Goal: Information Seeking & Learning: Learn about a topic

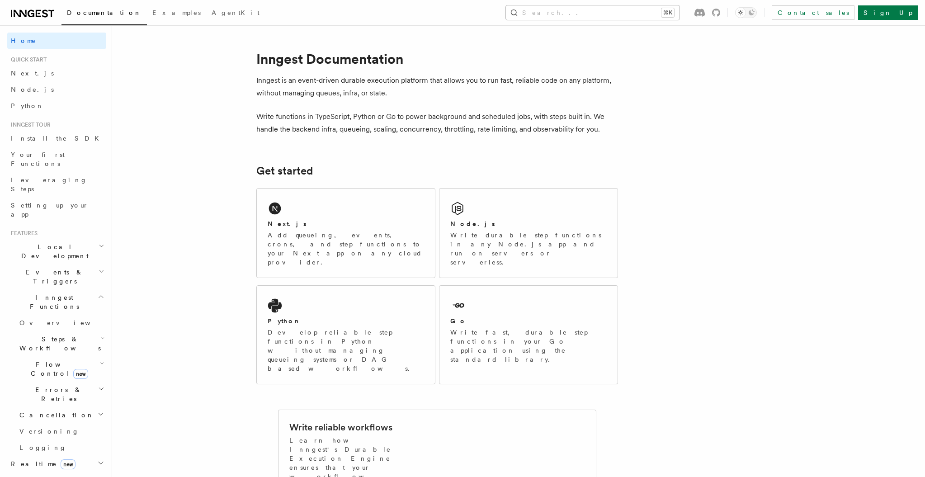
click at [648, 13] on button "Search... ⌘K" at bounding box center [593, 12] width 174 height 14
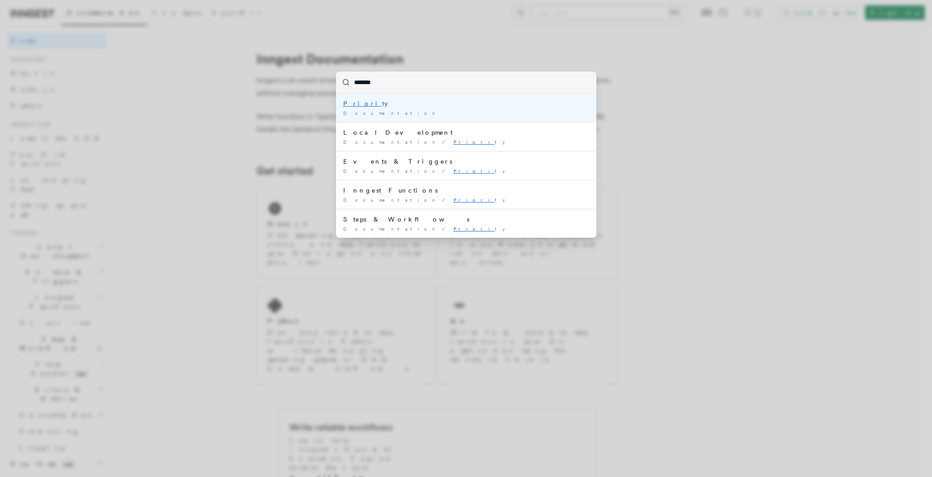
type input "********"
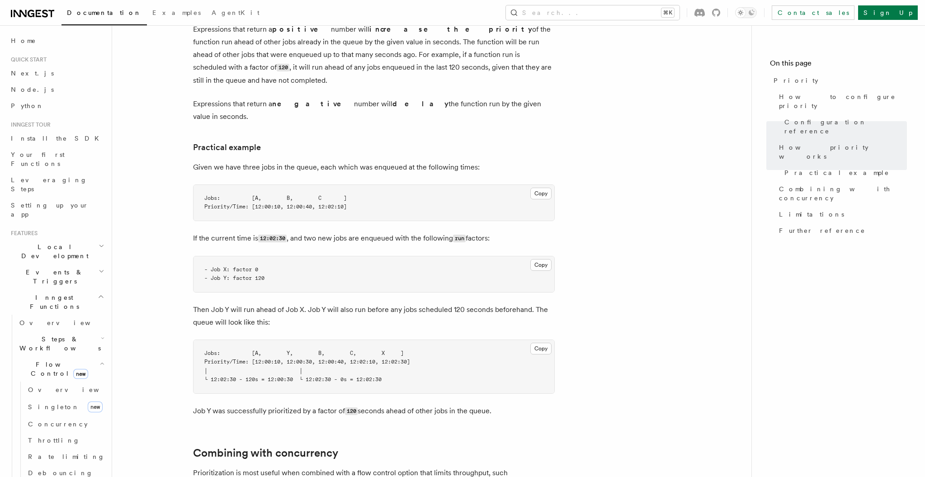
scroll to position [534, 0]
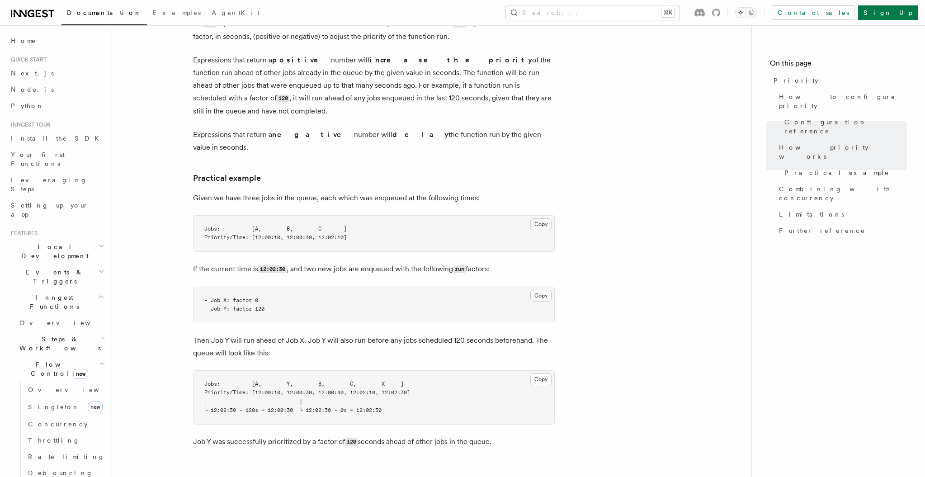
click at [47, 268] on span "Events & Triggers" at bounding box center [52, 277] width 91 height 18
click at [56, 325] on span "Sending events" at bounding box center [41, 333] width 45 height 16
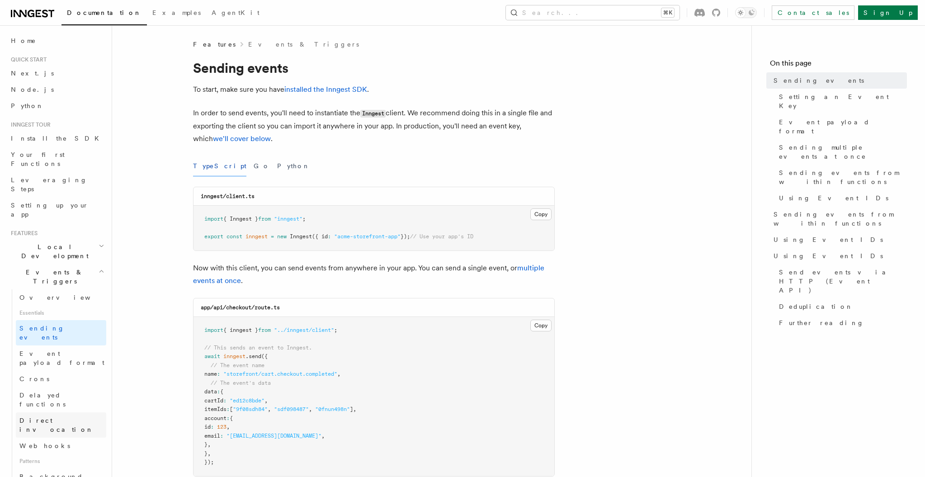
click at [52, 416] on span "Direct invocation" at bounding box center [62, 425] width 87 height 18
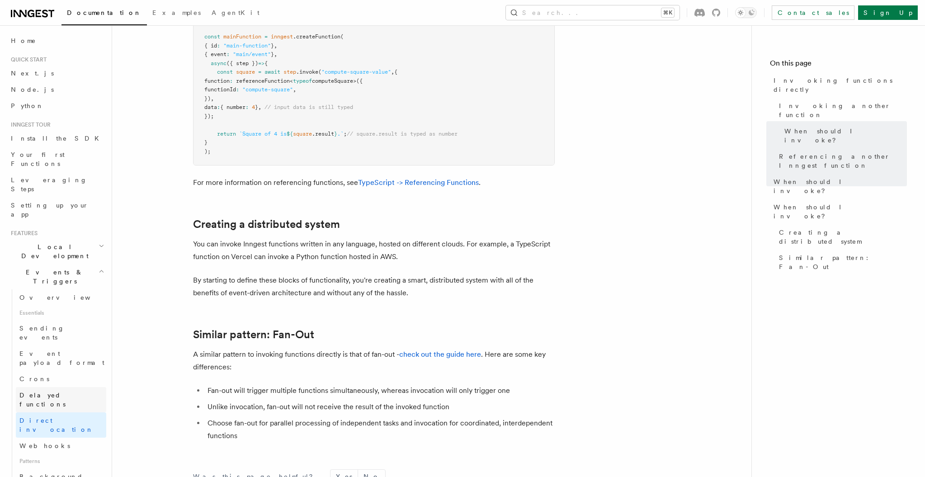
scroll to position [67, 0]
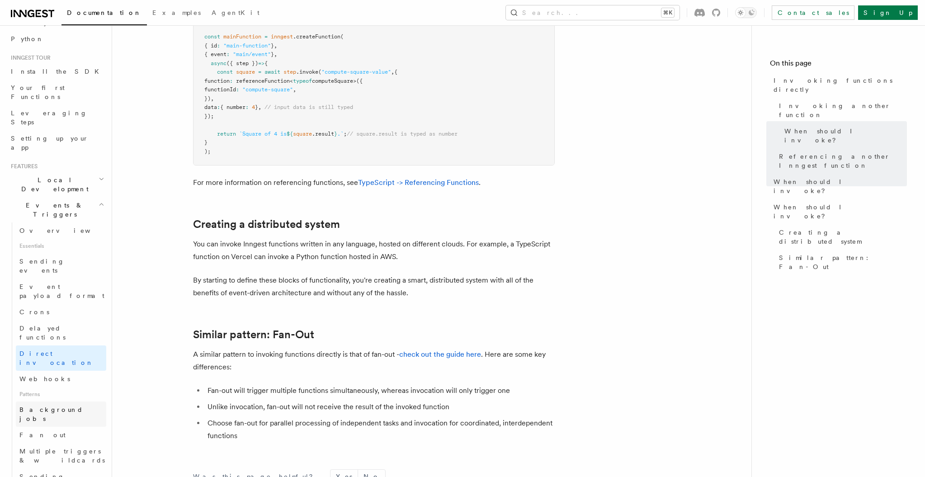
click at [52, 406] on span "Background jobs" at bounding box center [51, 414] width 64 height 16
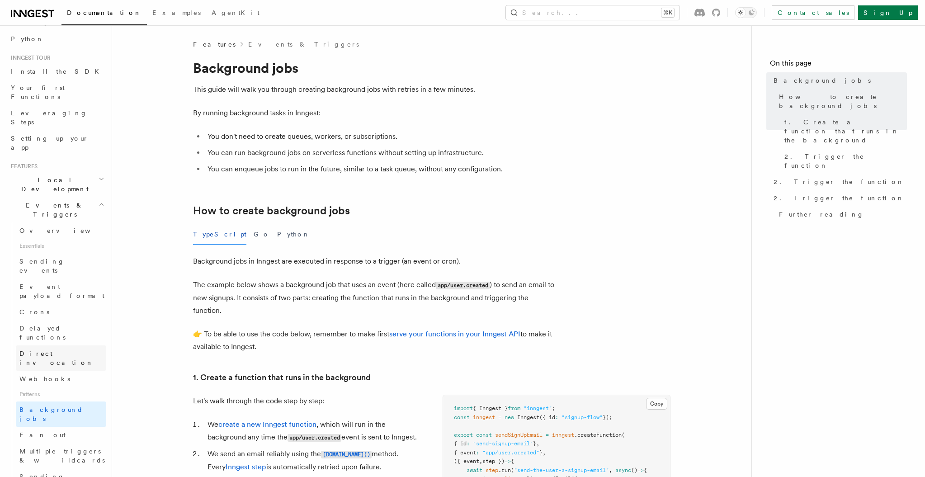
click at [49, 350] on span "Direct invocation" at bounding box center [56, 358] width 74 height 16
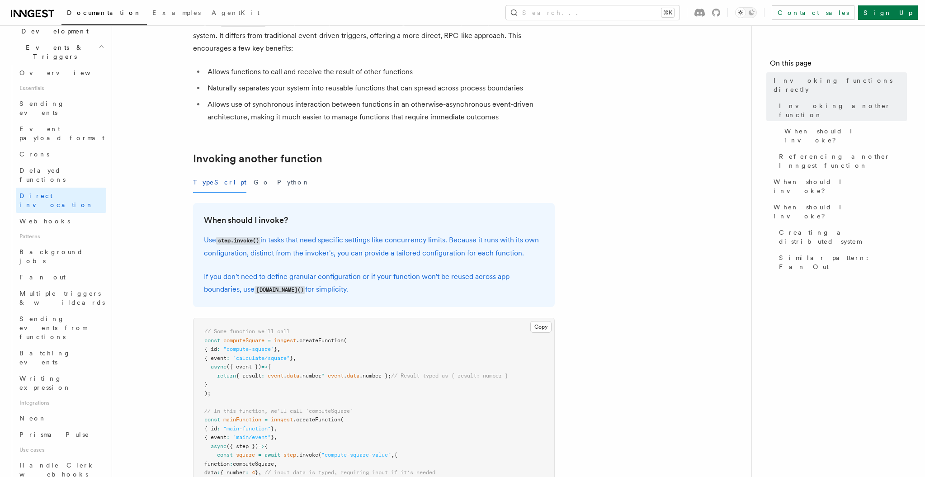
scroll to position [294, 0]
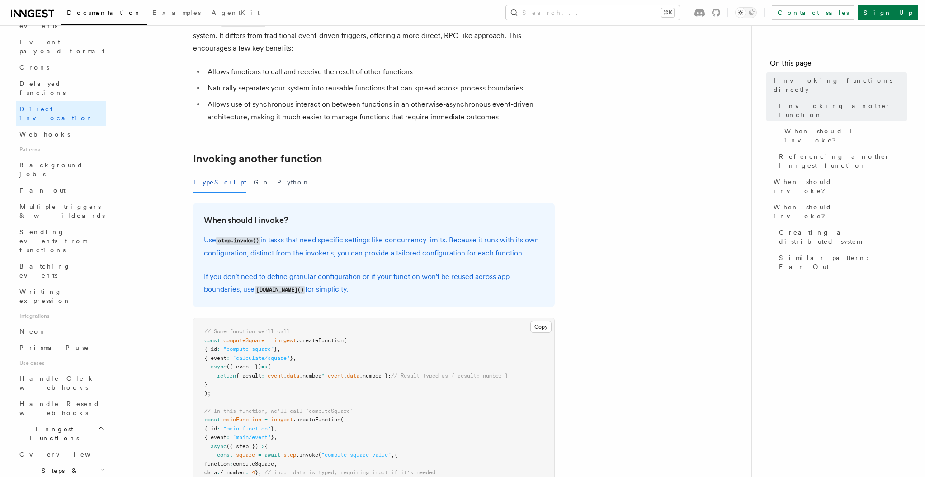
scroll to position [391, 0]
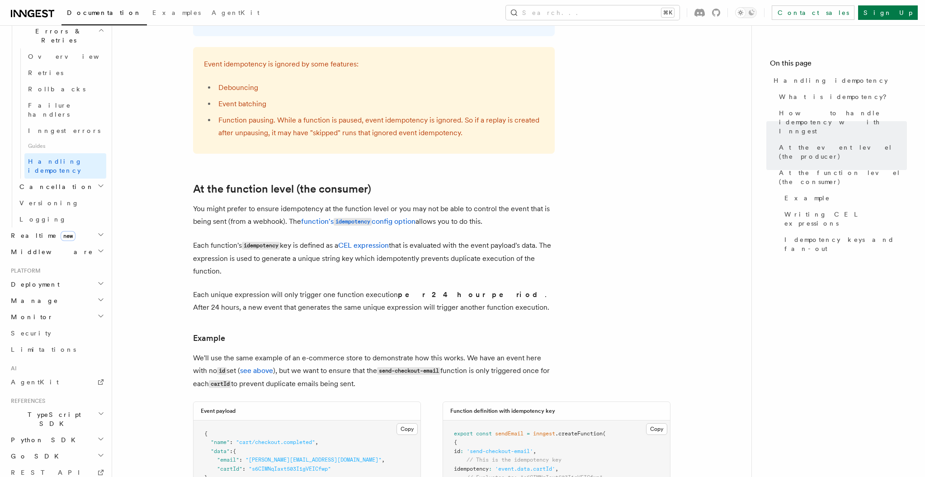
scroll to position [934, 0]
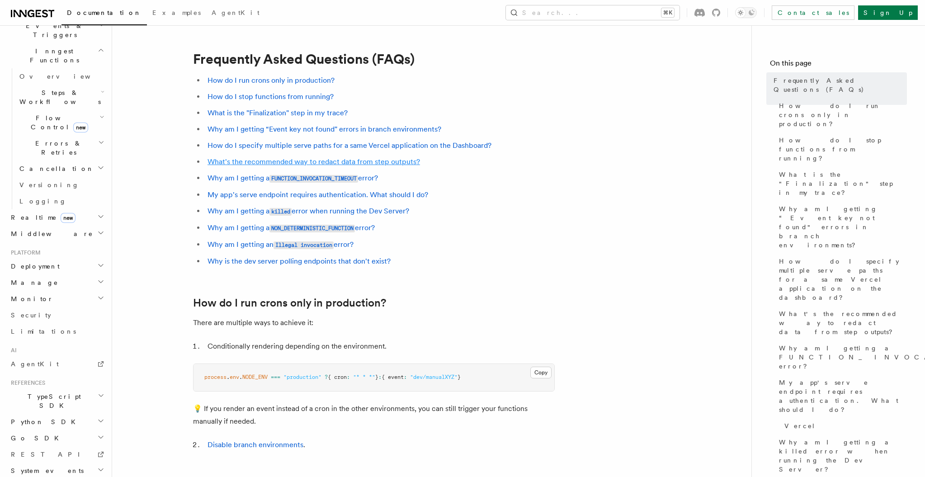
click at [283, 163] on link "What's the recommended way to redact data from step outputs?" at bounding box center [314, 161] width 213 height 9
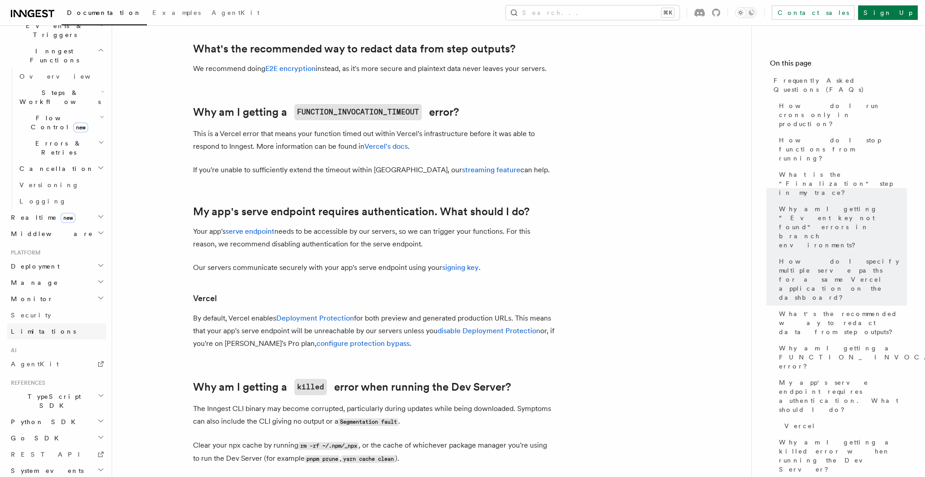
click at [27, 323] on link "Limitations" at bounding box center [56, 331] width 99 height 16
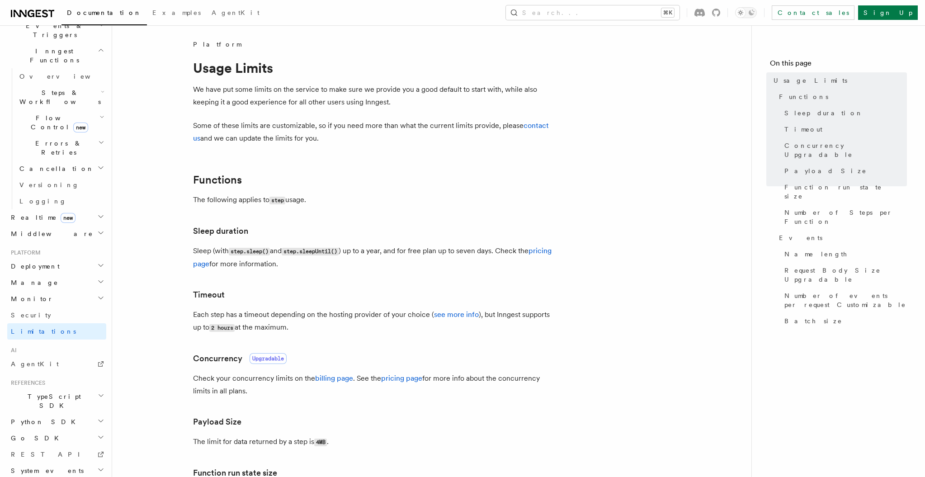
click at [29, 291] on h2 "Monitor" at bounding box center [56, 299] width 99 height 16
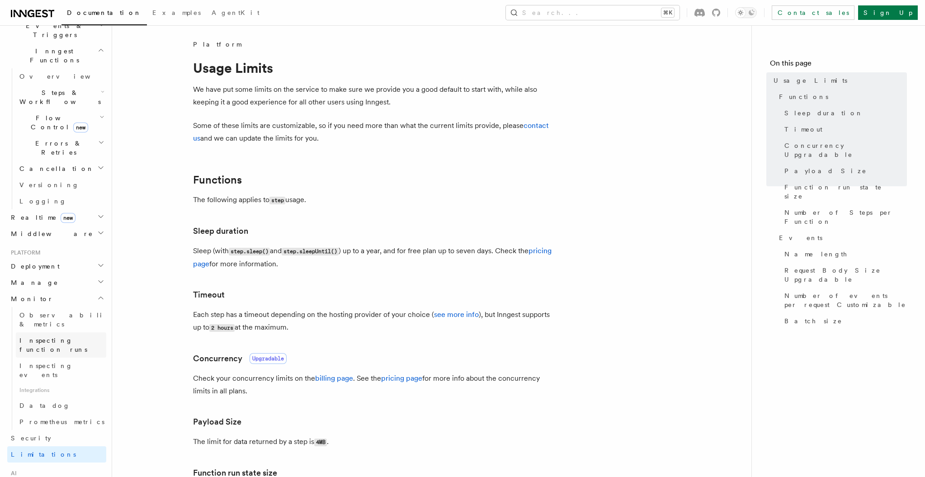
click at [57, 337] on span "Inspecting function runs" at bounding box center [53, 345] width 68 height 16
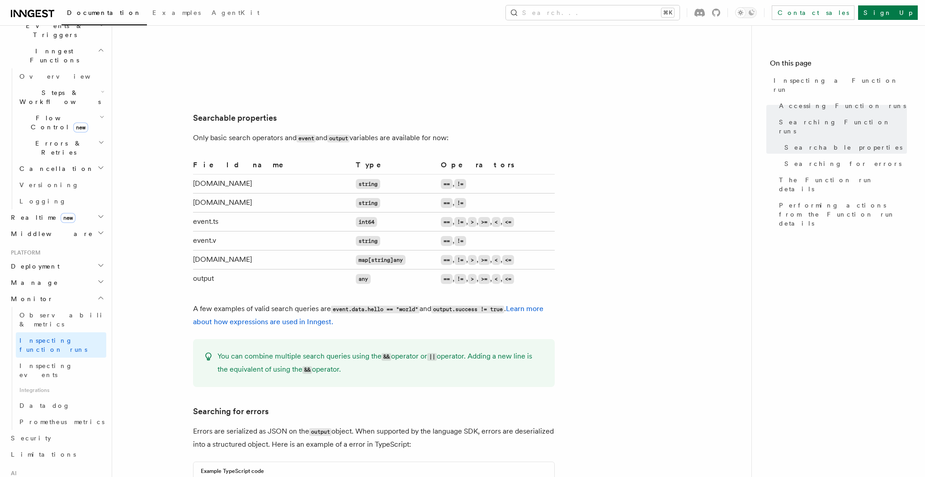
scroll to position [584, 0]
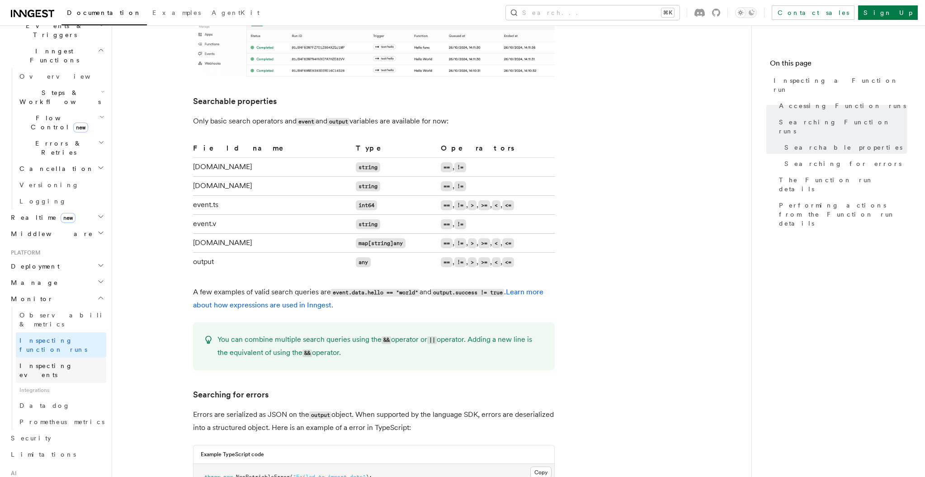
click at [59, 362] on span "Inspecting events" at bounding box center [45, 370] width 53 height 16
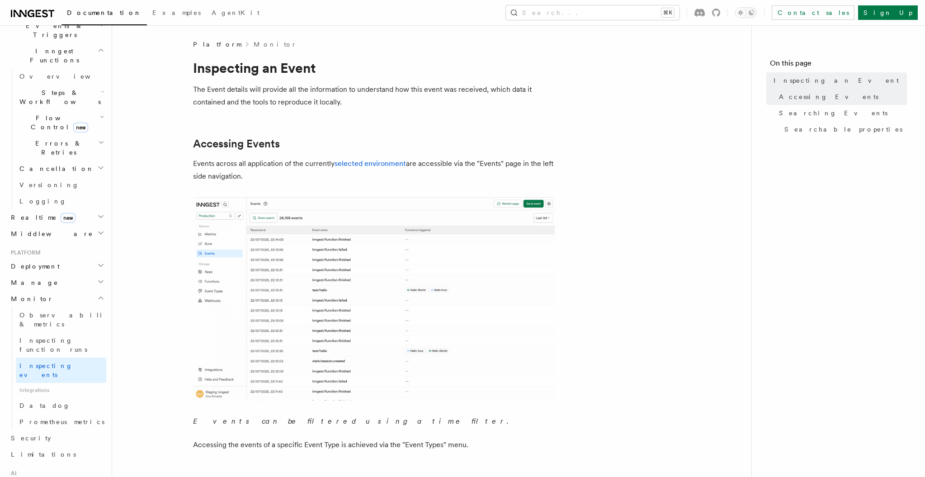
click at [38, 274] on h2 "Manage" at bounding box center [56, 282] width 99 height 16
click at [44, 307] on link "Apps" at bounding box center [61, 315] width 90 height 16
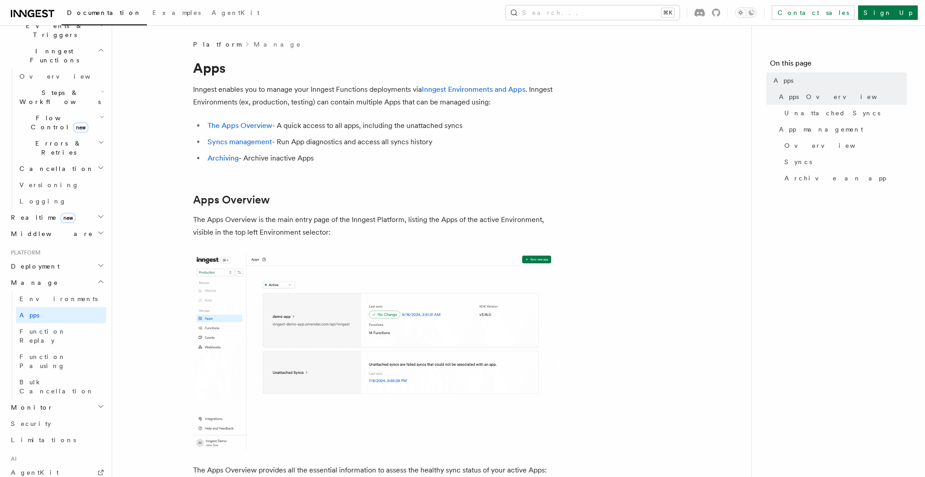
click at [44, 262] on span "Deployment" at bounding box center [33, 266] width 52 height 9
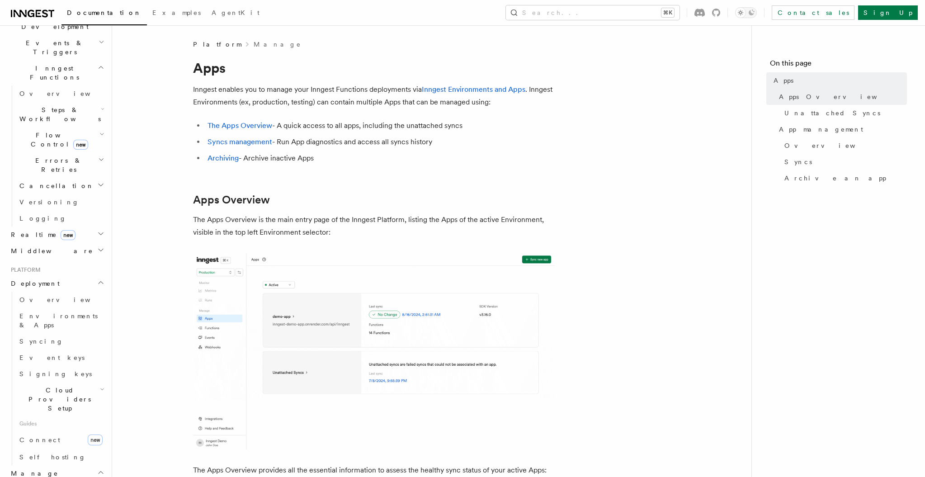
scroll to position [149, 0]
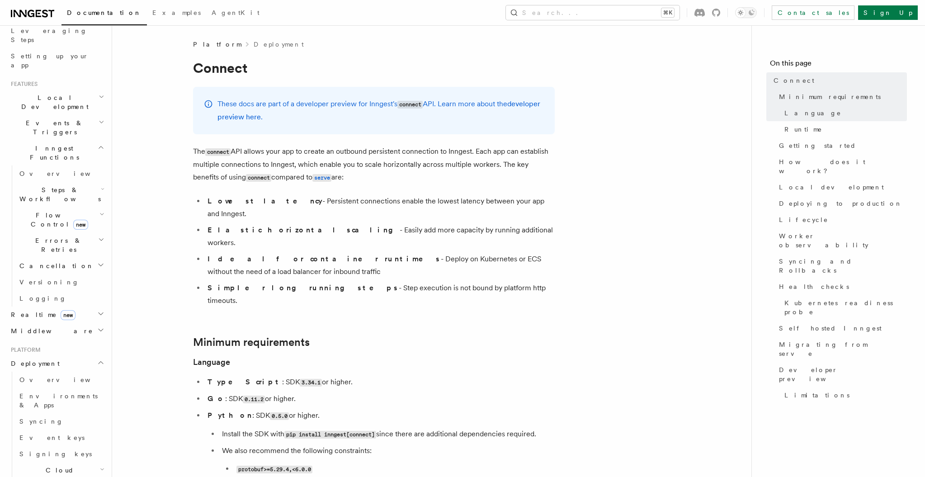
click at [56, 323] on h2 "Middleware" at bounding box center [56, 331] width 99 height 16
click at [37, 310] on span "Realtime new" at bounding box center [41, 314] width 68 height 9
click at [43, 261] on span "Cancellation" at bounding box center [55, 265] width 78 height 9
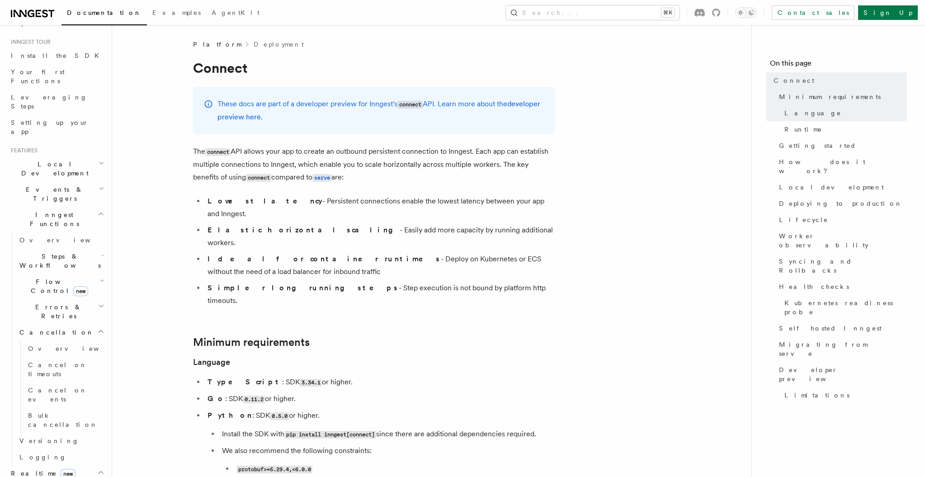
click at [52, 303] on span "Errors & Retries" at bounding box center [57, 312] width 82 height 18
click at [46, 277] on span "Flow Control new" at bounding box center [58, 286] width 84 height 18
click at [48, 321] on span "Singleton" at bounding box center [54, 324] width 52 height 7
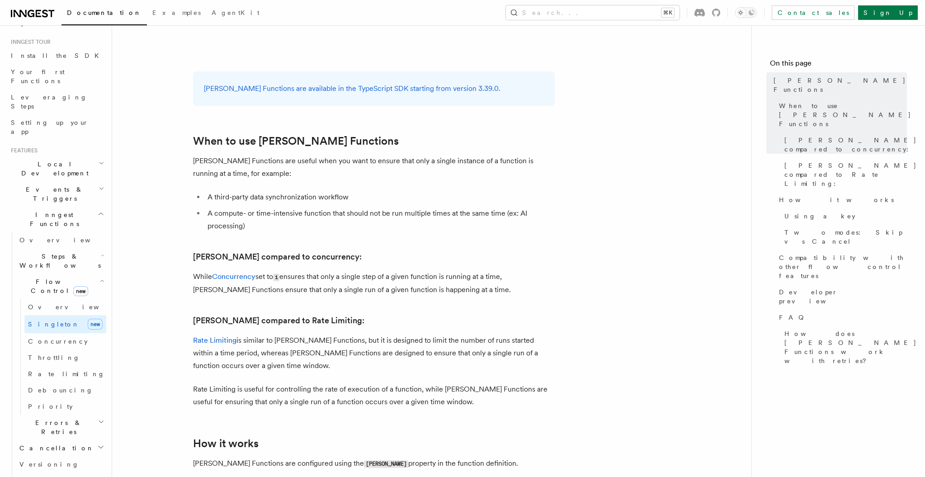
scroll to position [501, 0]
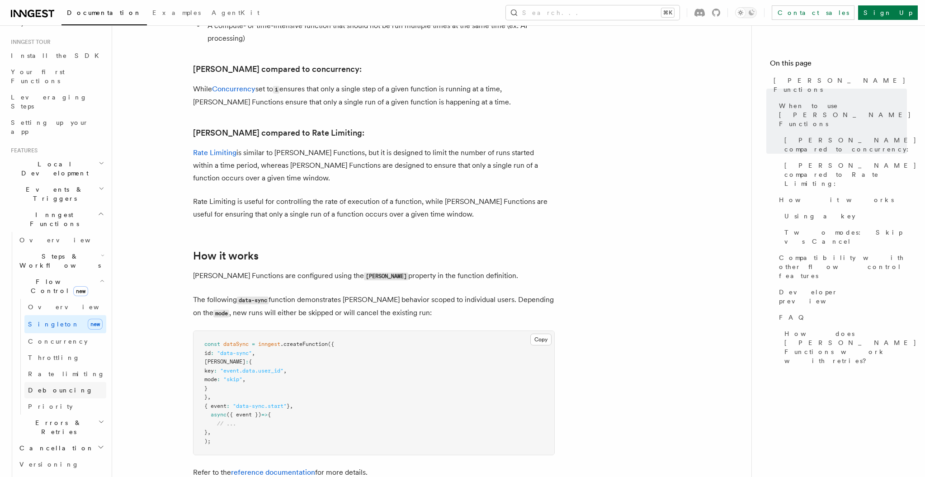
click at [49, 387] on span "Debouncing" at bounding box center [60, 390] width 65 height 7
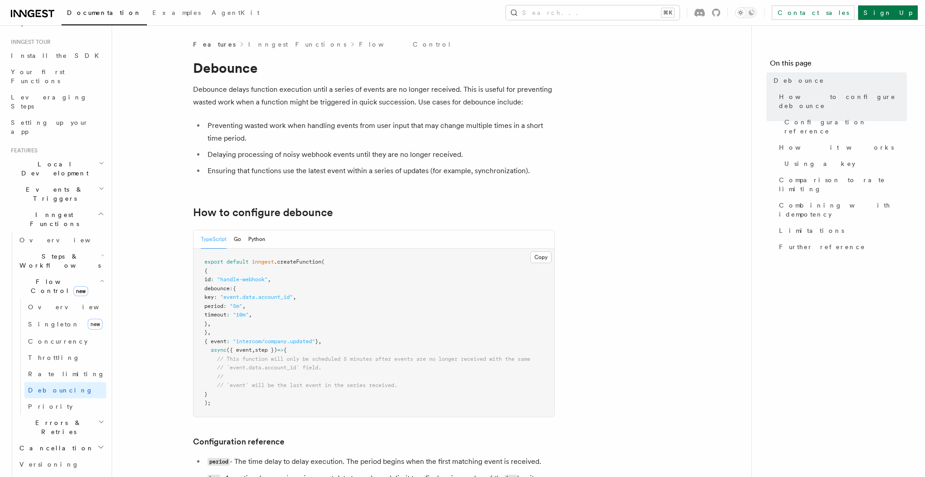
click at [54, 248] on h2 "Steps & Workflows" at bounding box center [61, 260] width 90 height 25
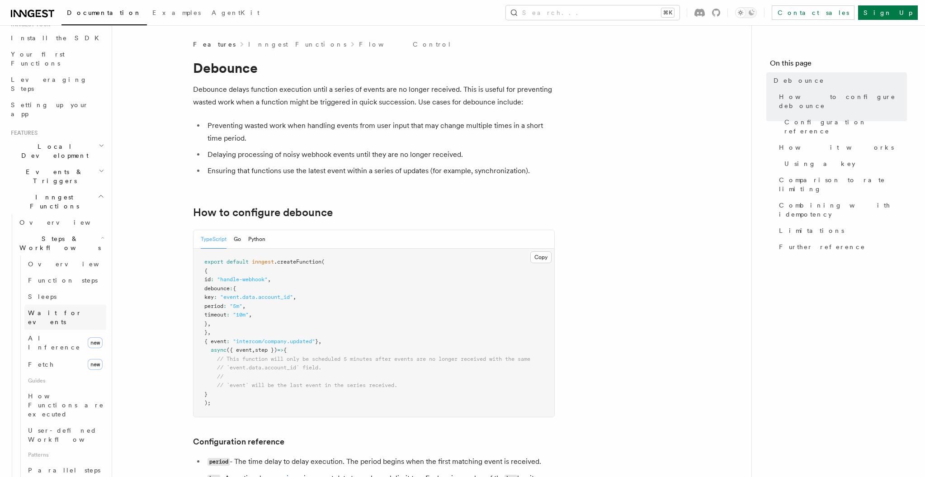
scroll to position [138, 0]
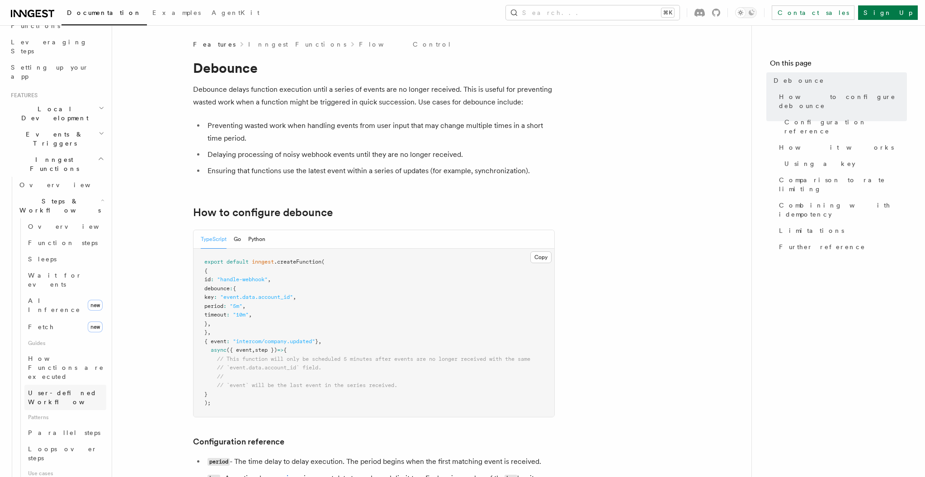
click at [58, 389] on span "User-defined Workflows" at bounding box center [68, 397] width 81 height 16
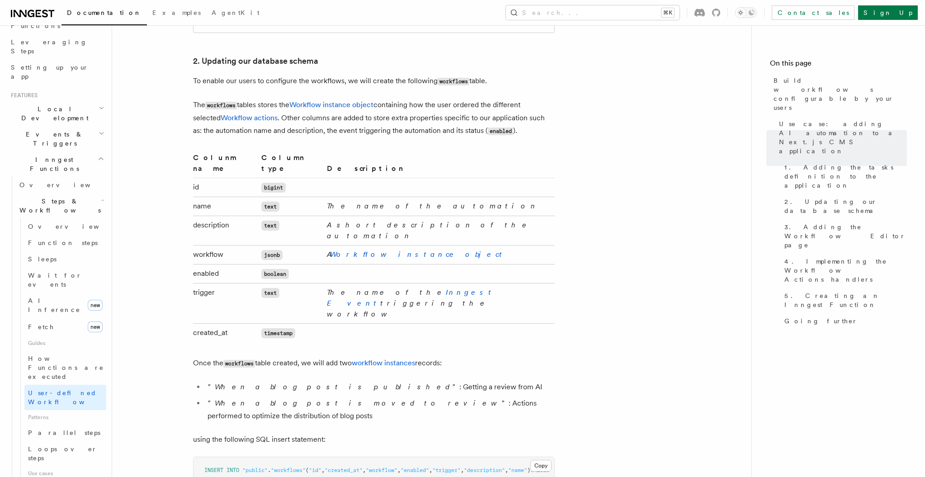
scroll to position [1550, 0]
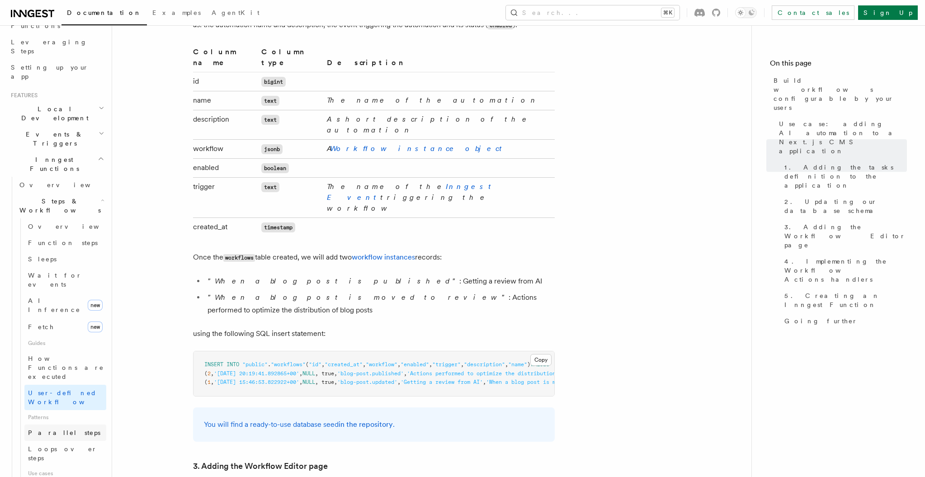
click at [61, 429] on span "Parallel steps" at bounding box center [64, 432] width 72 height 7
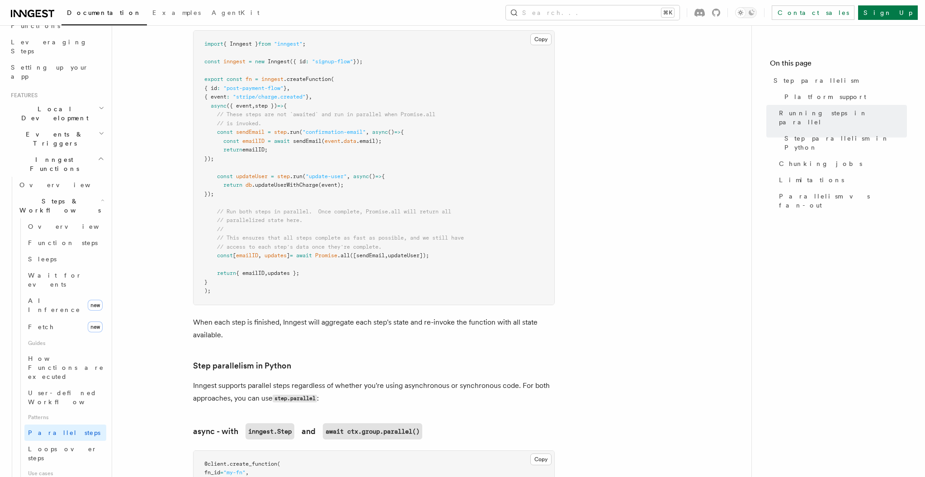
scroll to position [387, 0]
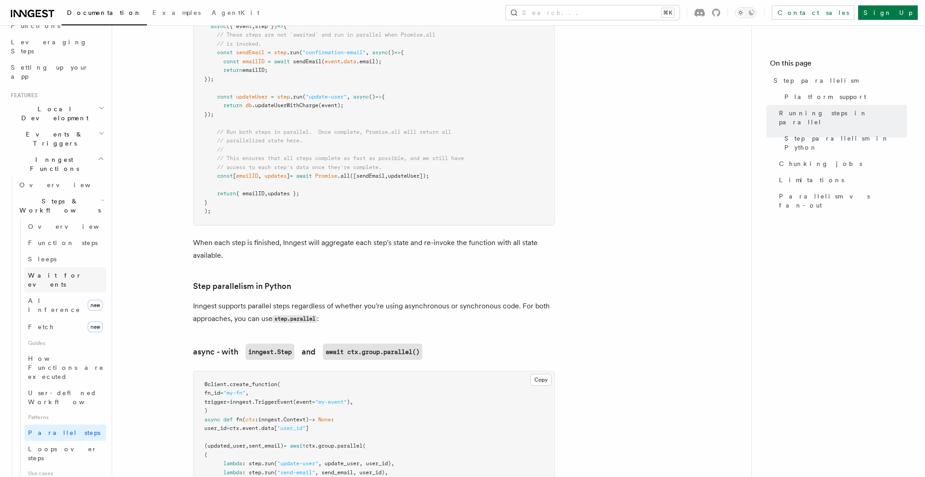
click at [49, 272] on span "Wait for events" at bounding box center [55, 280] width 54 height 16
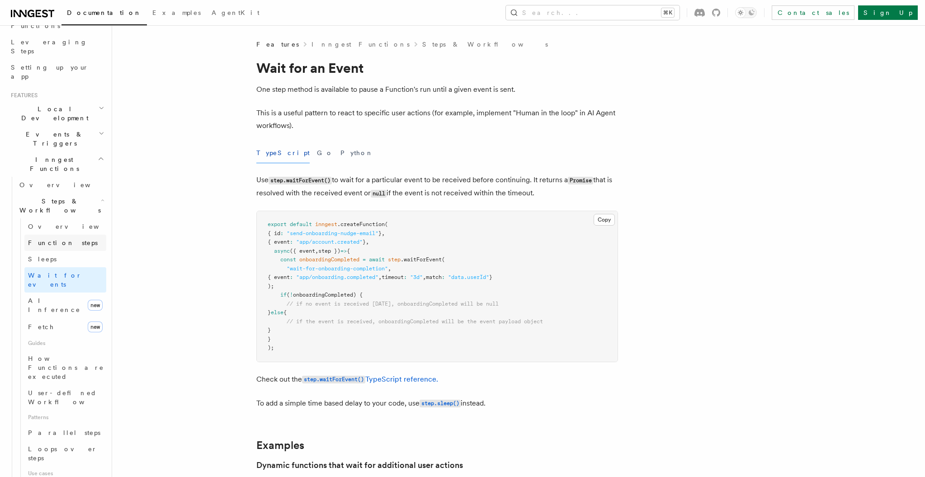
click at [60, 239] on span "Function steps" at bounding box center [63, 242] width 70 height 7
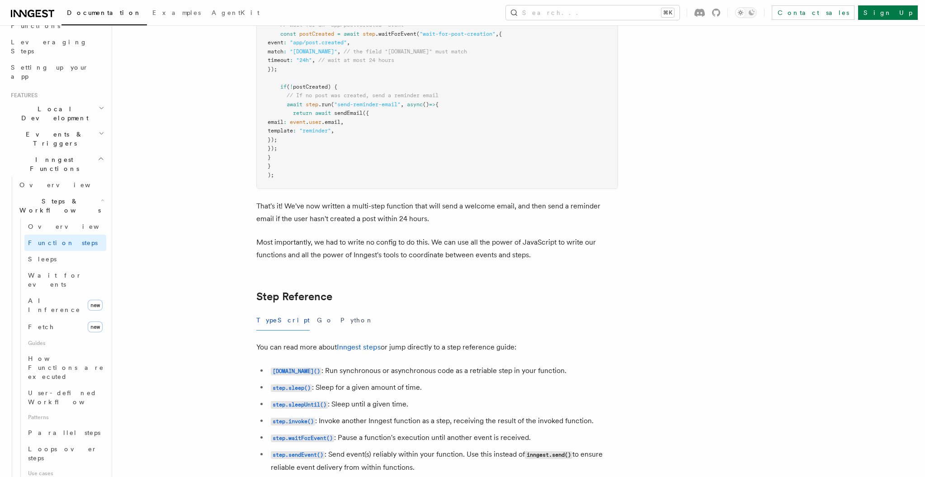
scroll to position [1416, 0]
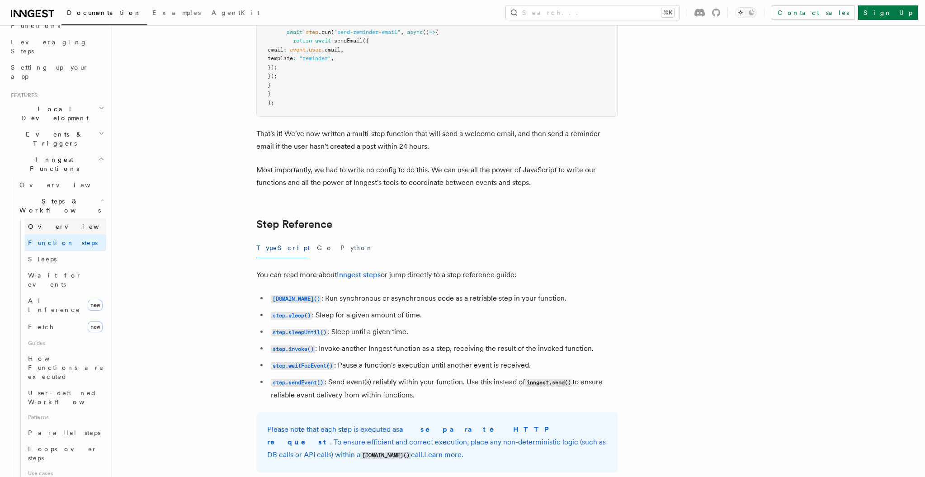
click at [65, 193] on li "Steps & Workflows Overview Function steps Sleeps Wait for events AI Inference n…" at bounding box center [61, 354] width 90 height 322
click at [63, 218] on link "Overview" at bounding box center [65, 226] width 82 height 16
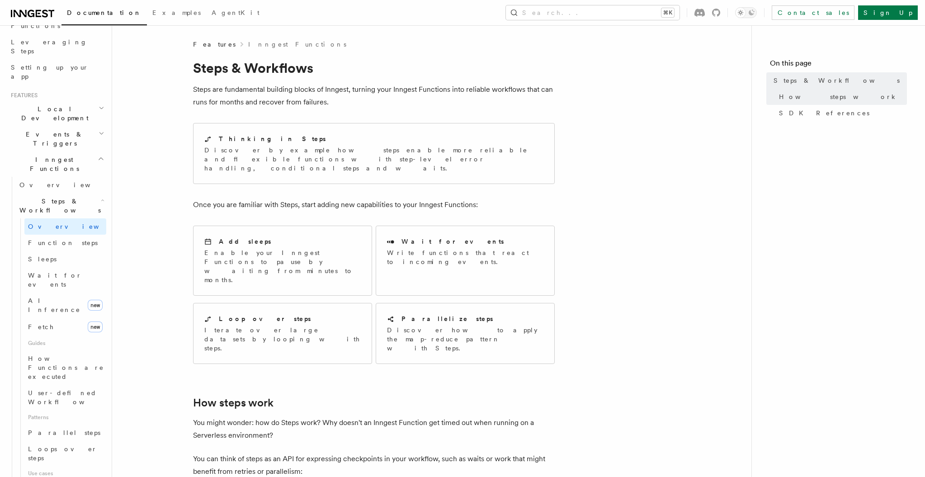
click at [43, 130] on span "Events & Triggers" at bounding box center [52, 139] width 91 height 18
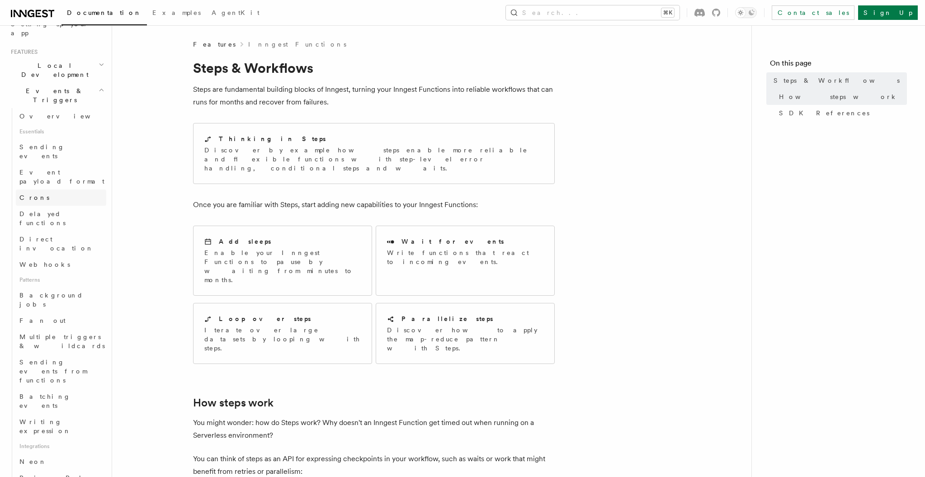
scroll to position [102, 0]
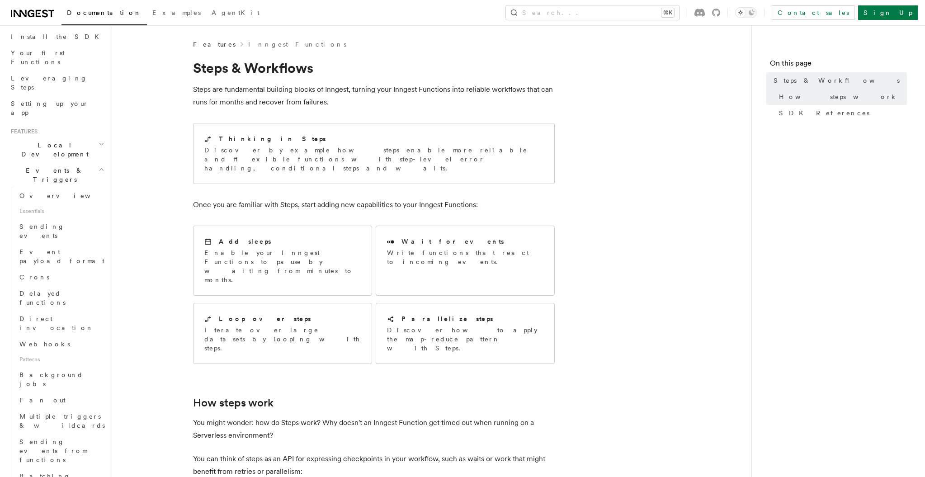
click at [49, 141] on span "Local Development" at bounding box center [52, 150] width 91 height 18
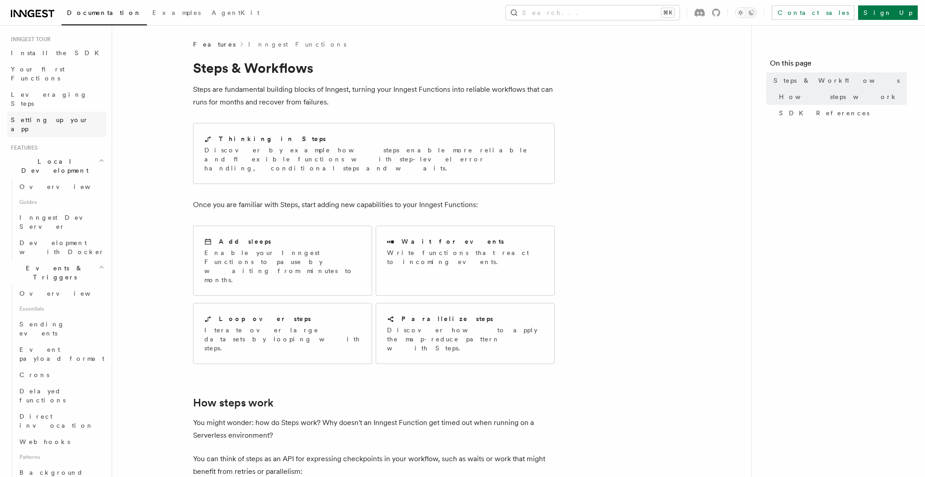
scroll to position [70, 0]
